Goal: Task Accomplishment & Management: Manage account settings

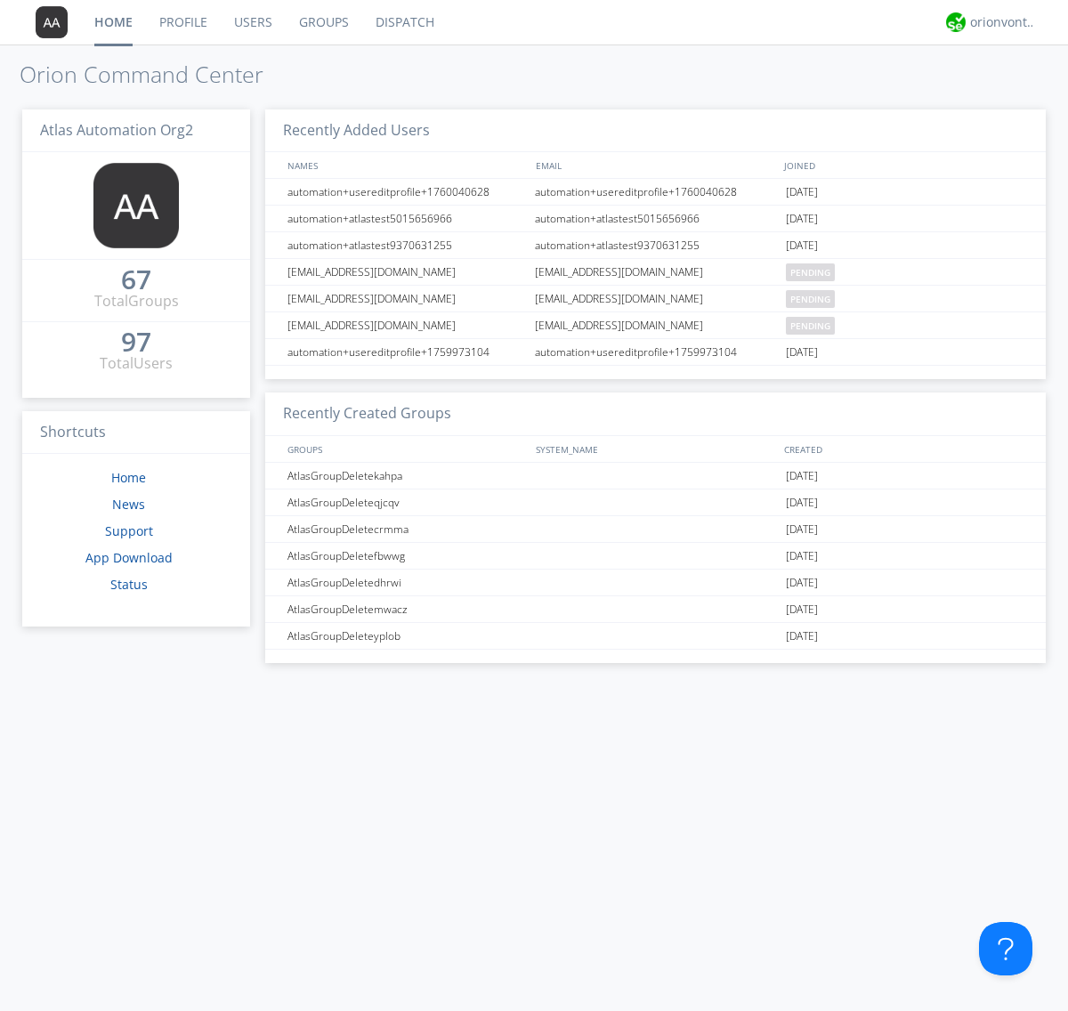
click at [322, 22] on link "Groups" at bounding box center [324, 22] width 77 height 44
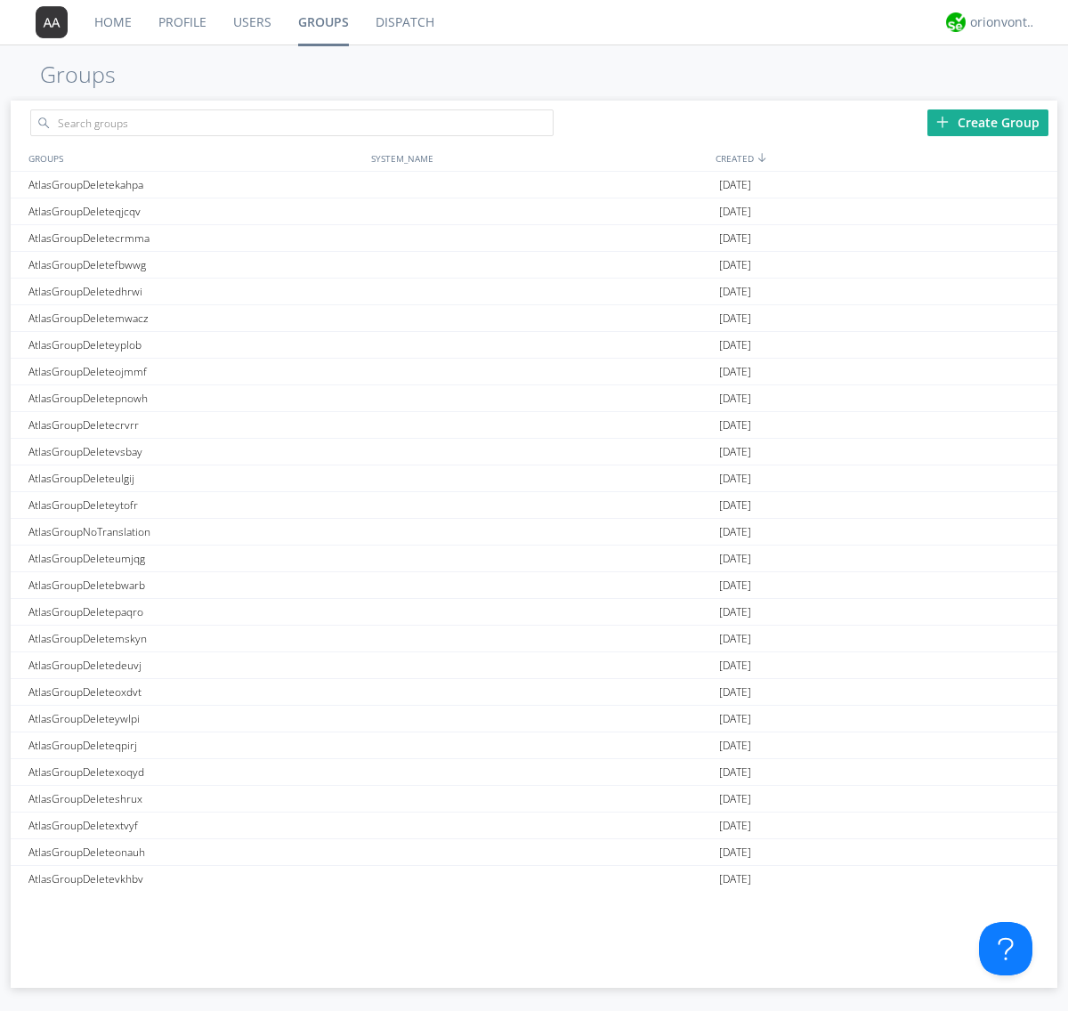
click at [988, 122] on div "Create Group" at bounding box center [987, 122] width 121 height 27
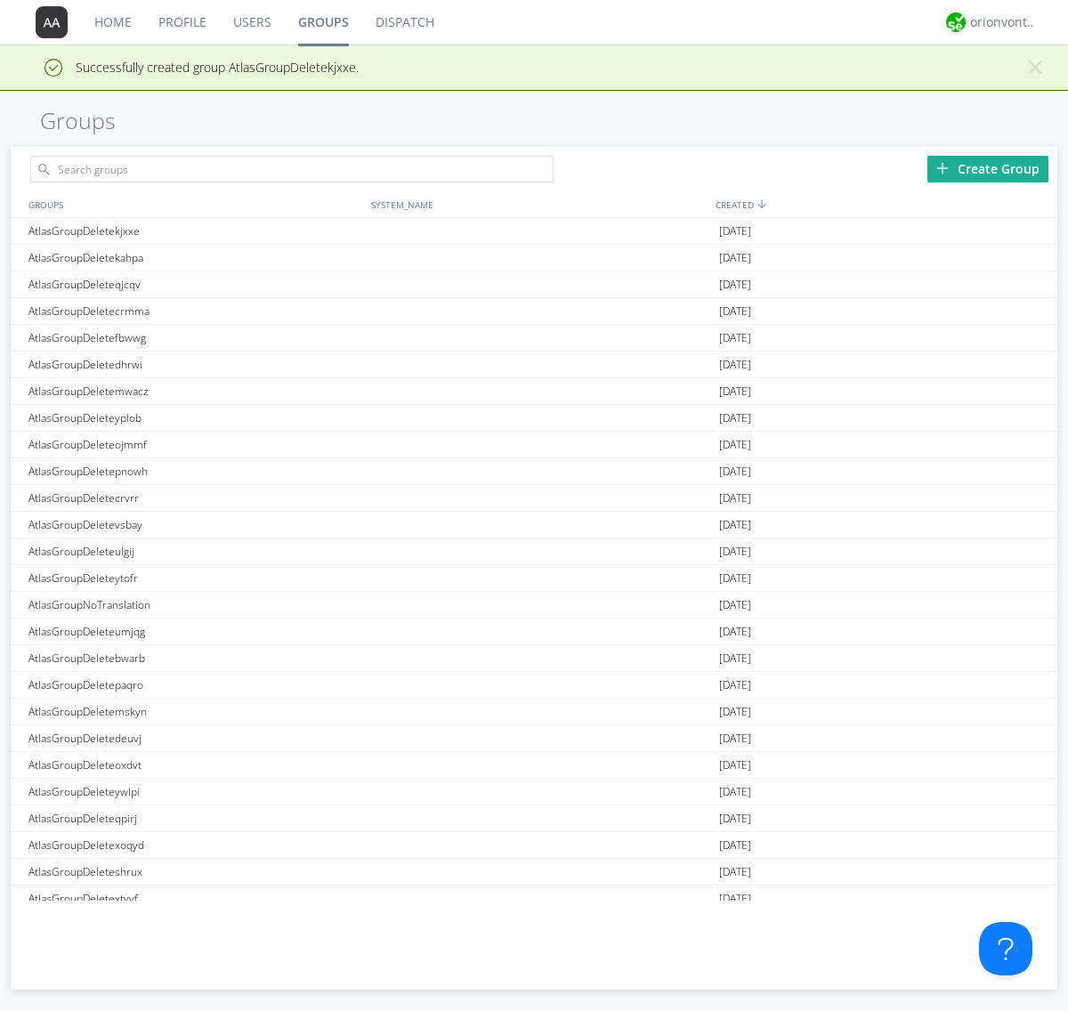
click at [322, 22] on link "Groups" at bounding box center [323, 22] width 77 height 44
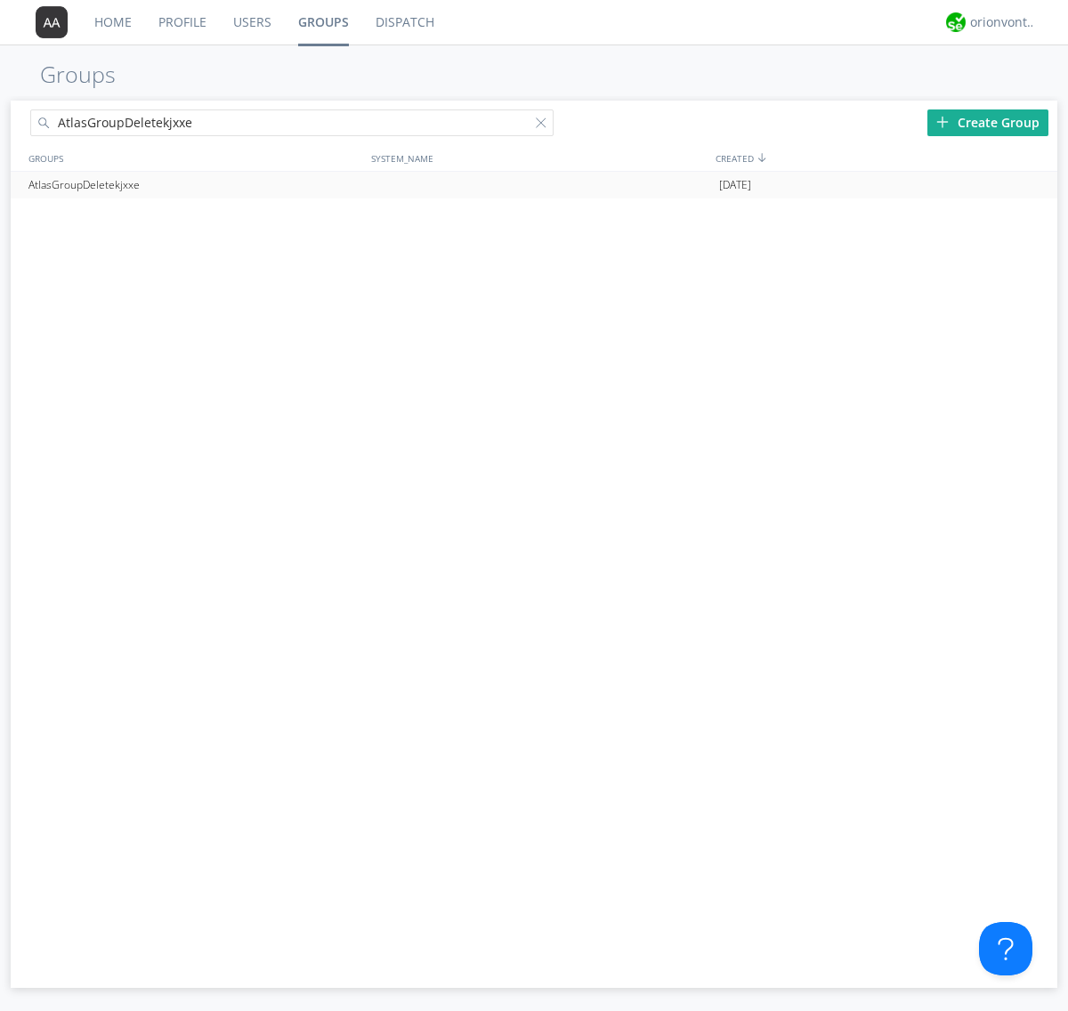
type input "AtlasGroupDeletekjxxe"
click at [1034, 185] on div at bounding box center [1035, 185] width 18 height 14
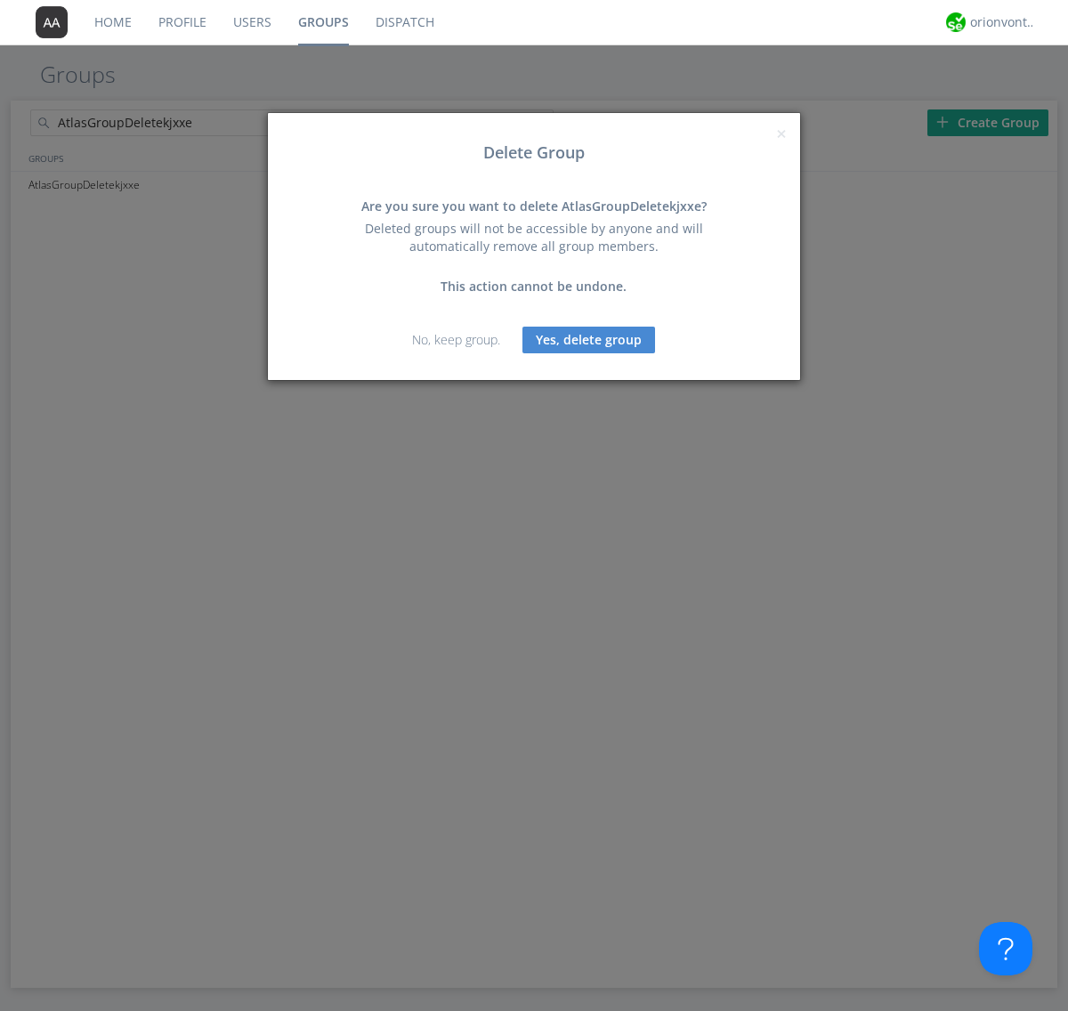
click at [589, 339] on button "Yes, delete group" at bounding box center [588, 340] width 133 height 27
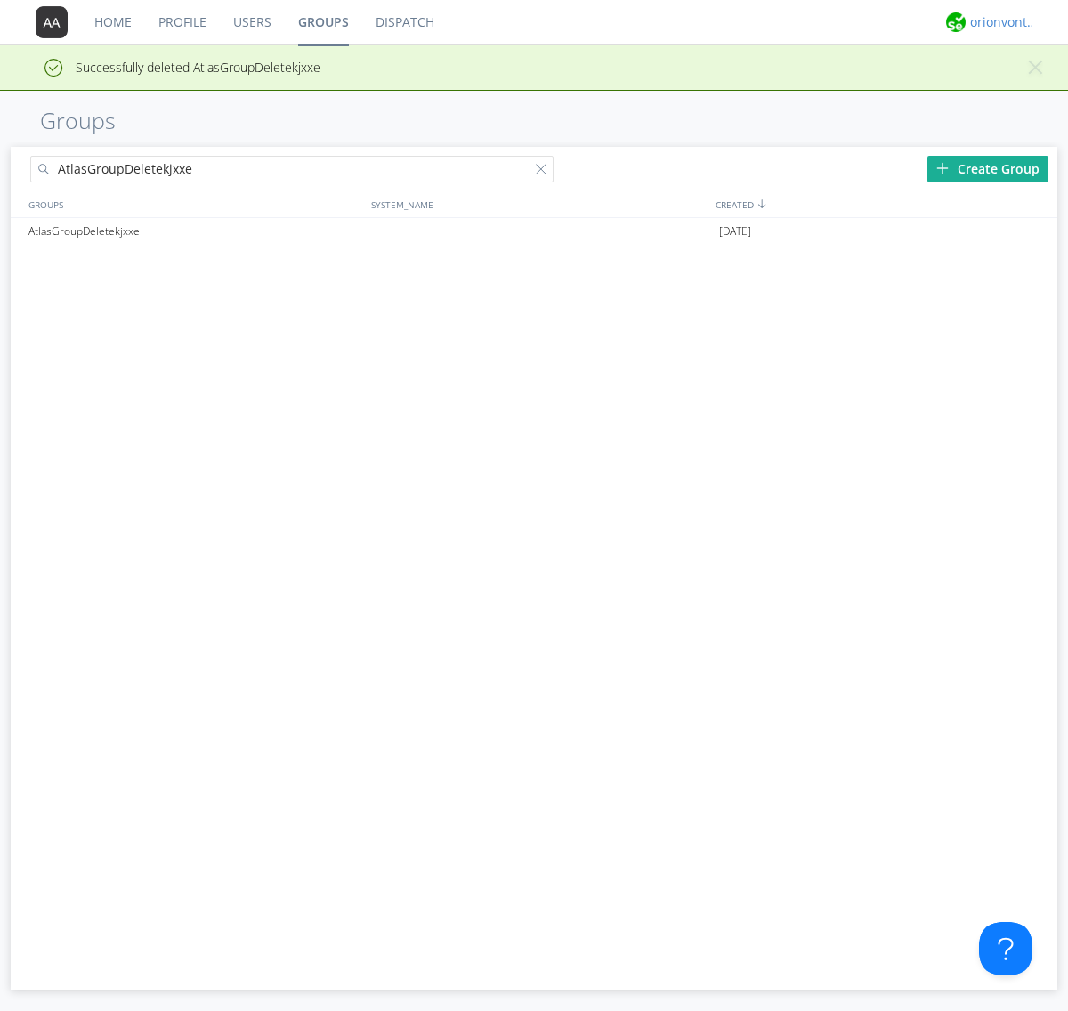
click at [999, 22] on div "orionvontas+atlas+automation+org2" at bounding box center [1003, 22] width 67 height 18
